Goal: Task Accomplishment & Management: Use online tool/utility

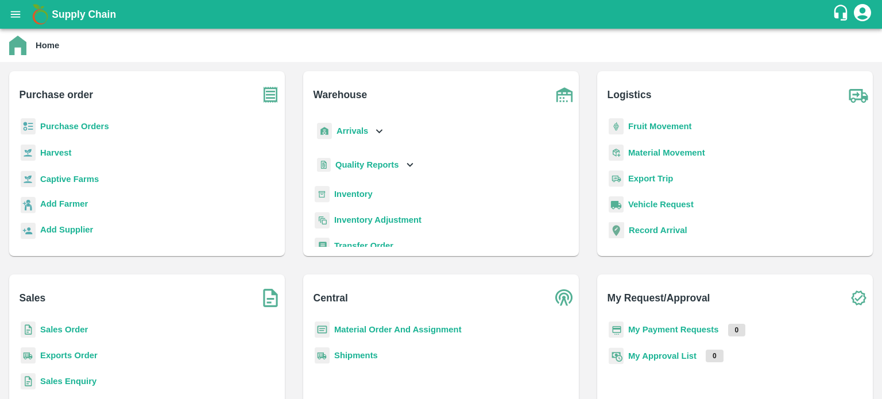
click at [73, 332] on b "Sales Order" at bounding box center [64, 329] width 48 height 9
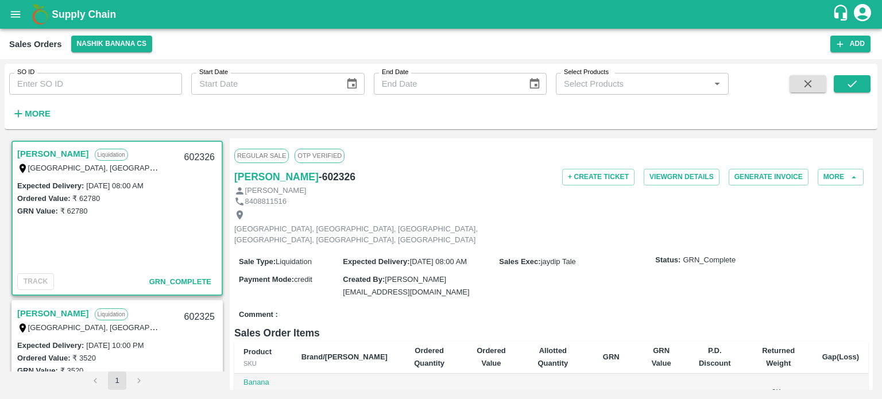
click at [94, 268] on div "Expected Delivery : [DATE] 08:00 AM Ordered Value: ₹ 62780 GRN Value: ₹ 62780" at bounding box center [117, 224] width 209 height 90
click at [110, 44] on button "Nashik Banana CS" at bounding box center [112, 44] width 82 height 17
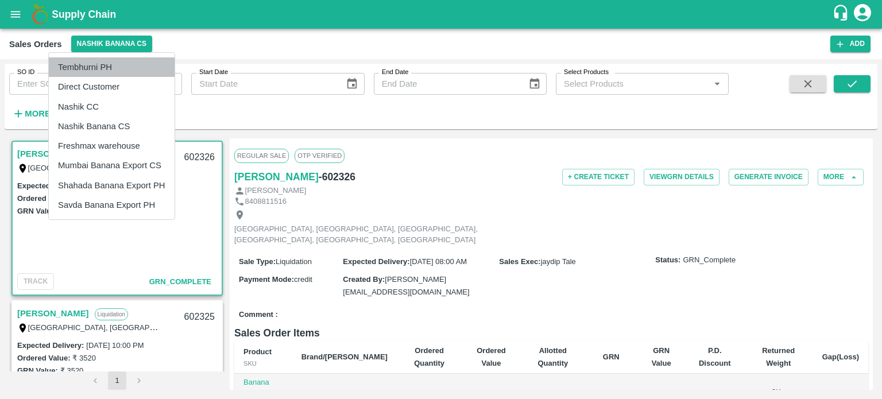
click at [113, 67] on li "Tembhurni PH" at bounding box center [112, 67] width 126 height 20
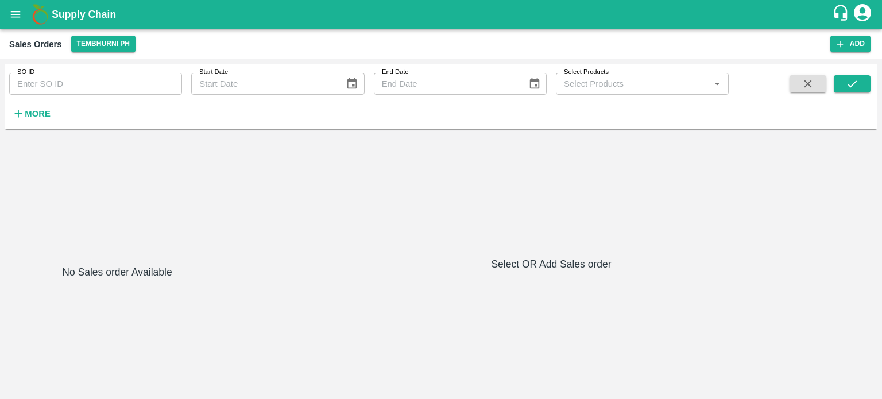
click at [10, 15] on icon "open drawer" at bounding box center [15, 14] width 13 height 13
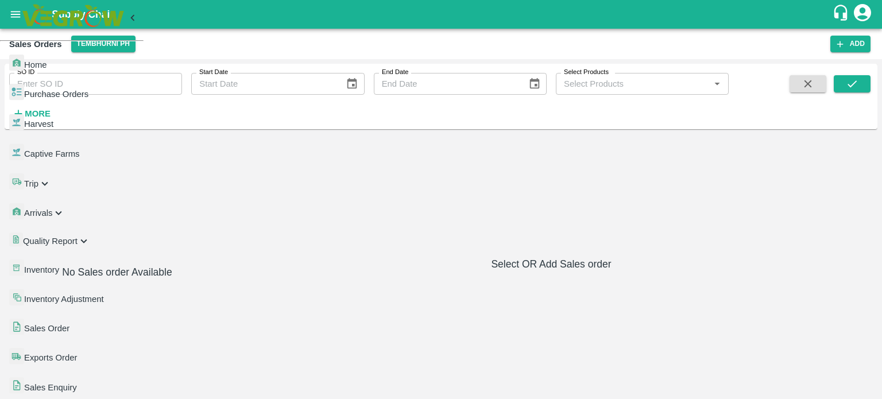
click at [59, 265] on span "Inventory" at bounding box center [41, 269] width 35 height 9
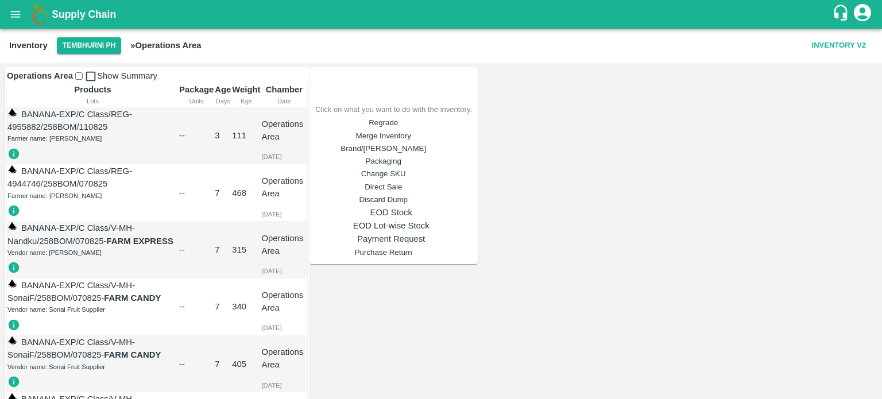
click at [83, 80] on input "checkbox" at bounding box center [78, 75] width 7 height 7
checkbox input "true"
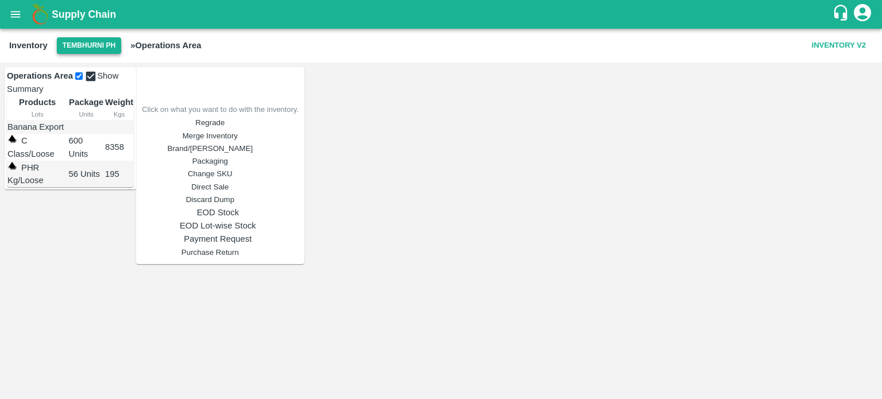
click at [96, 45] on button "Tembhurni PH" at bounding box center [89, 45] width 64 height 17
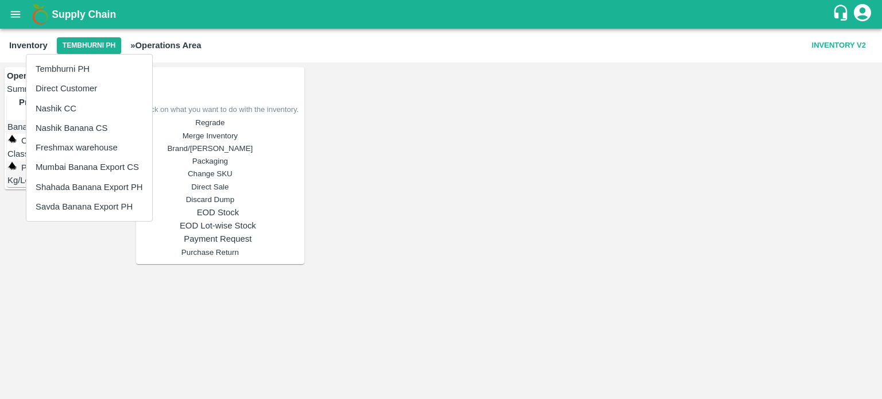
click at [70, 130] on li "Nashik Banana CS" at bounding box center [89, 128] width 126 height 20
